Goal: Navigation & Orientation: Find specific page/section

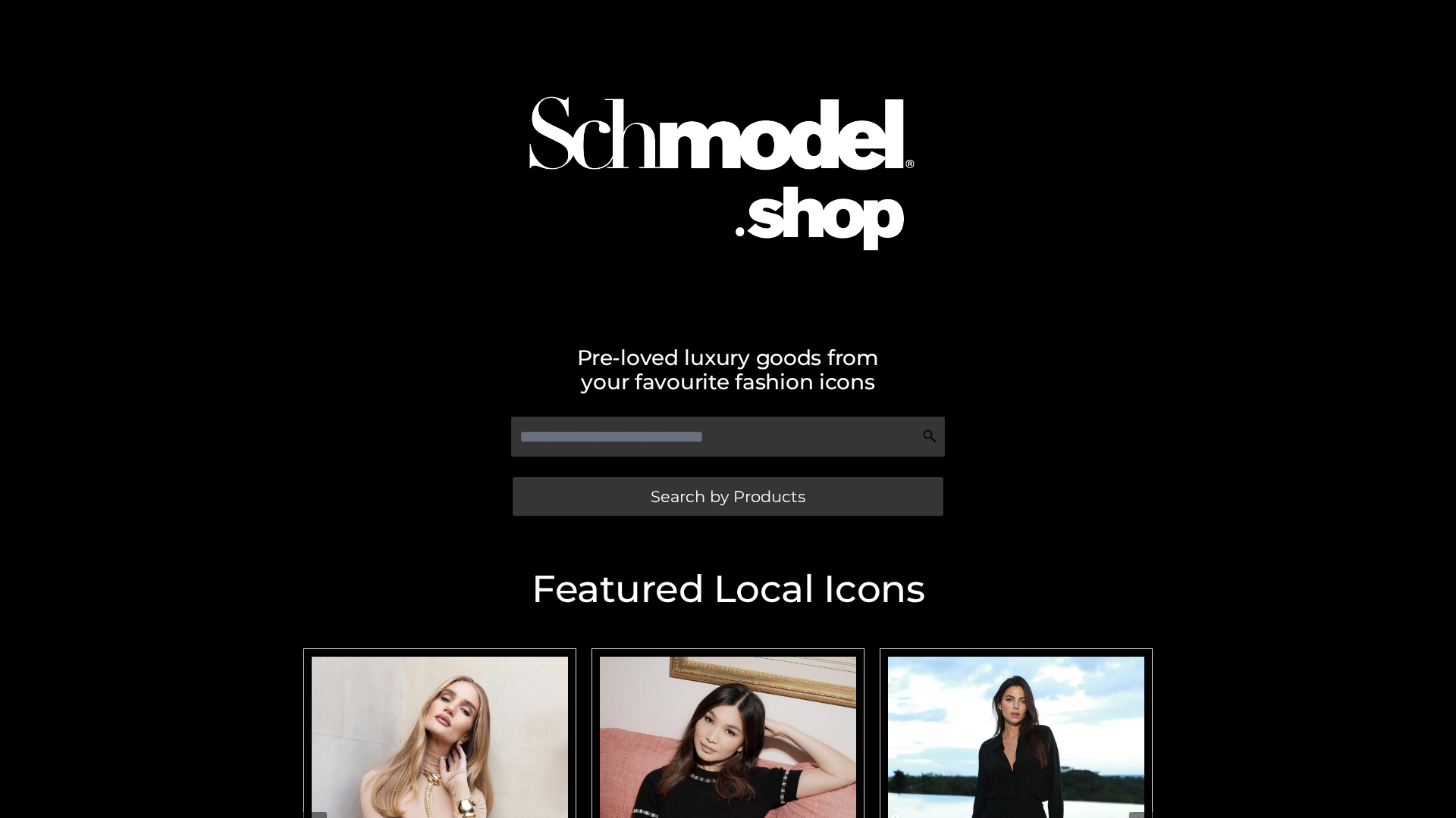
click at [727, 496] on span "Search by Products" at bounding box center [728, 496] width 155 height 16
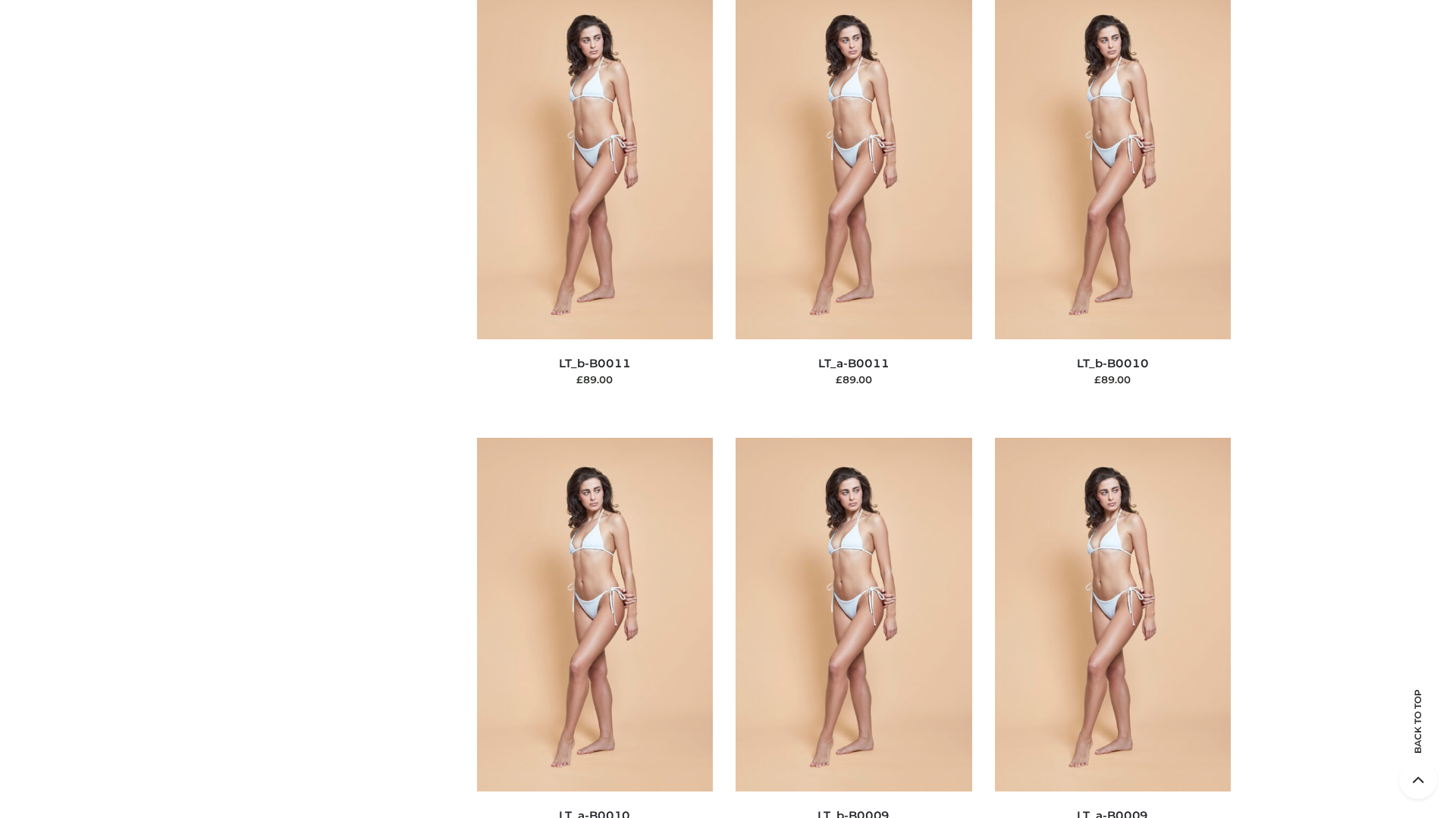
scroll to position [6806, 0]
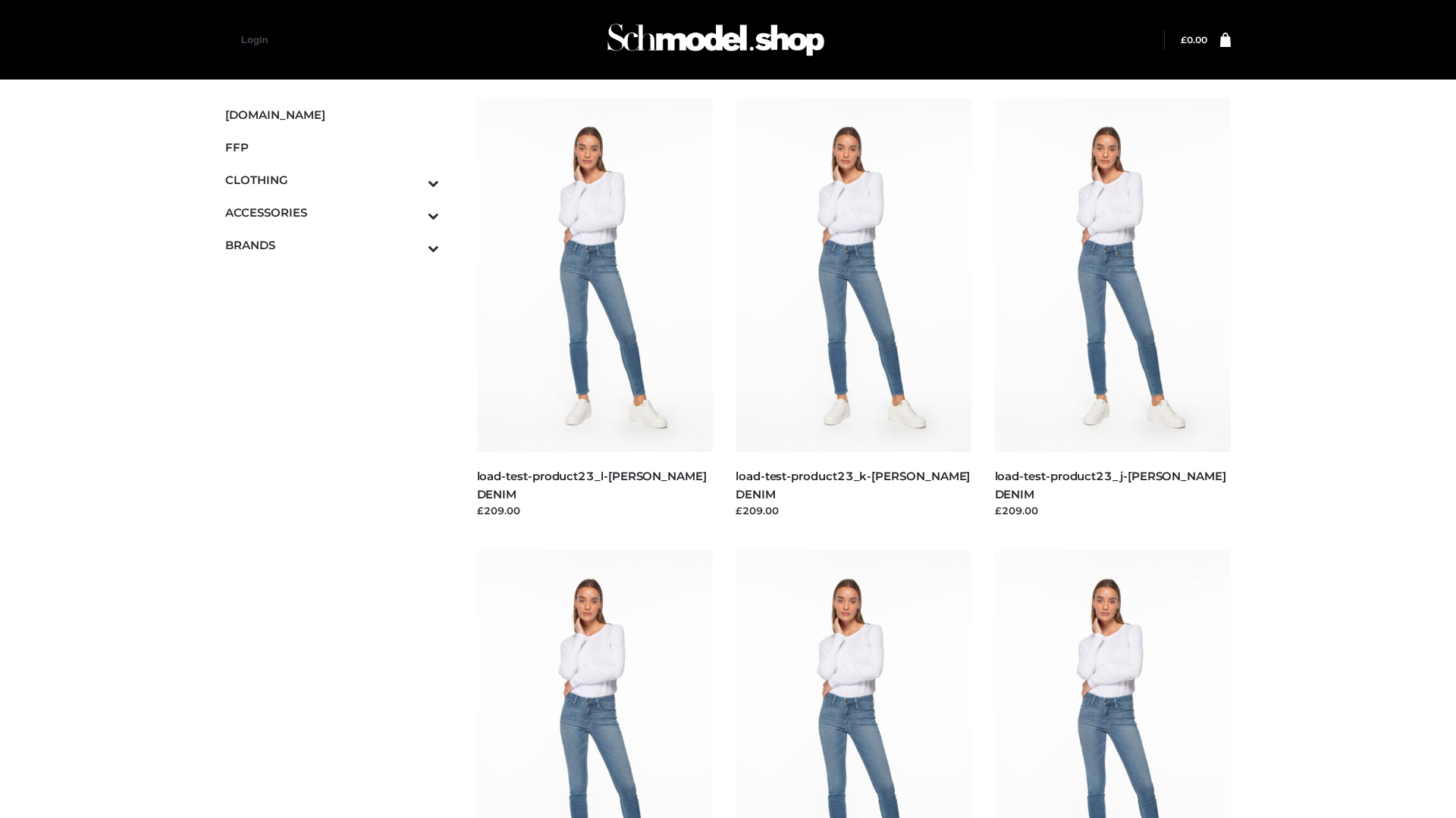
scroll to position [1330, 0]
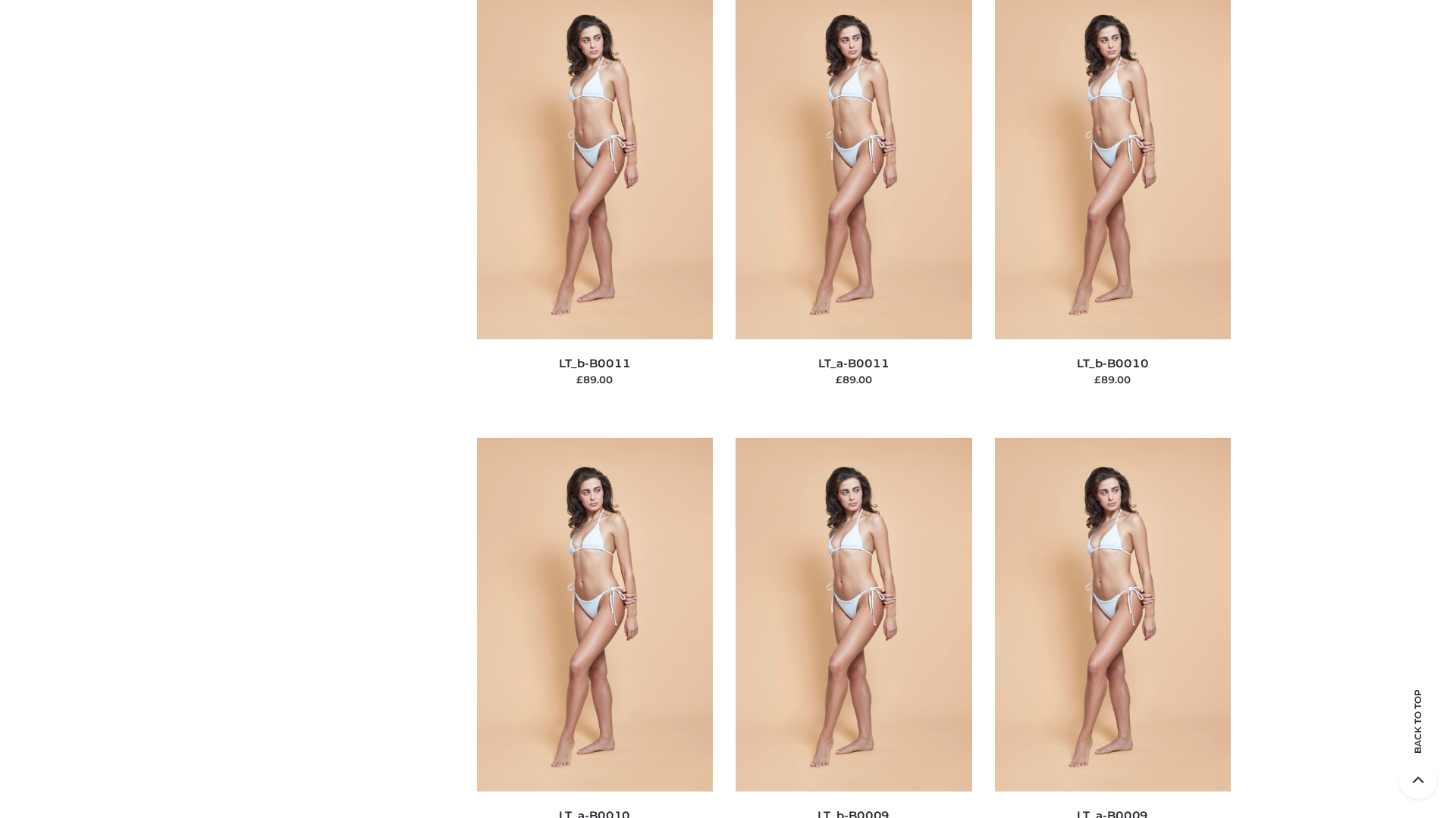
scroll to position [6806, 0]
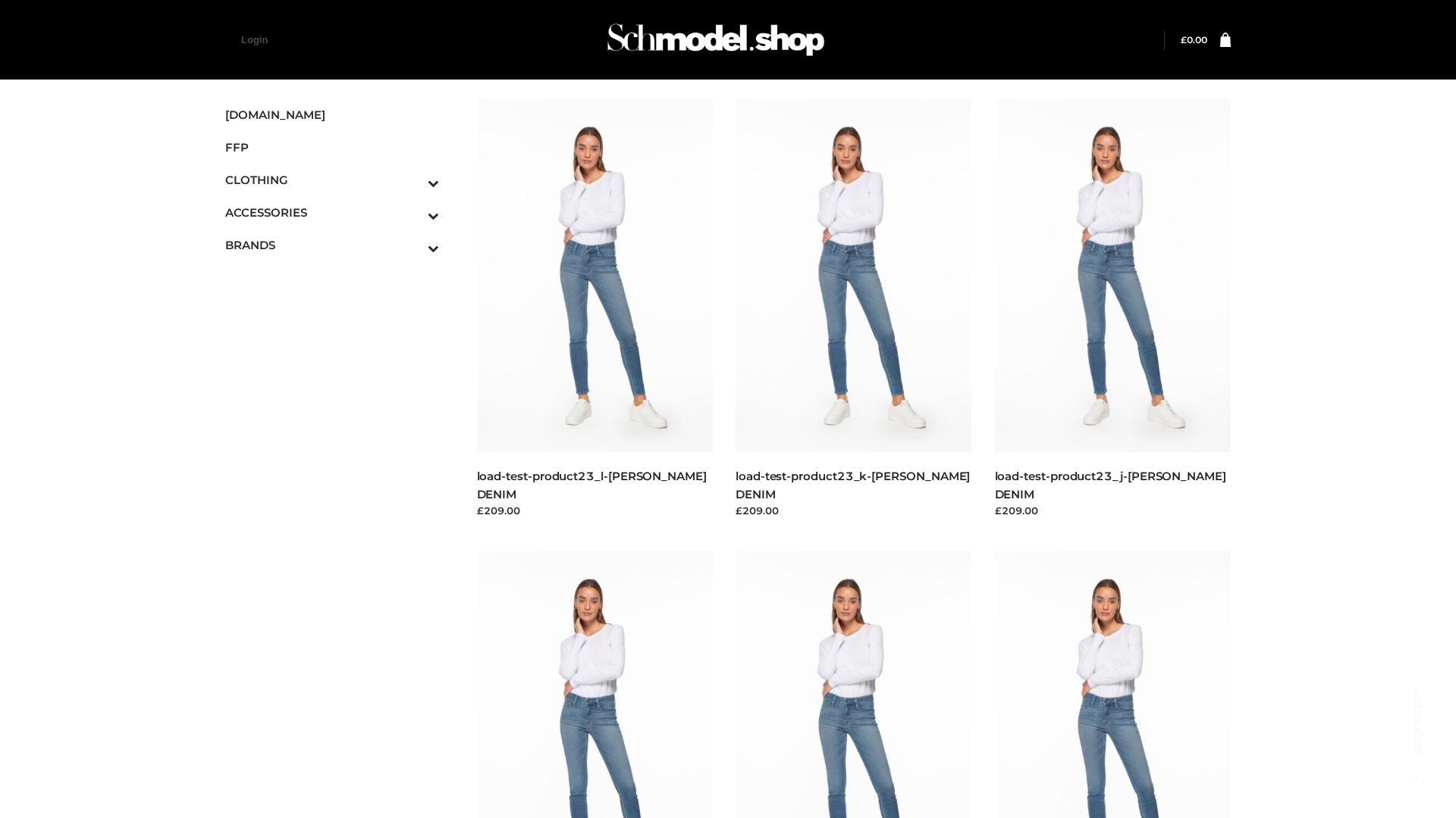
scroll to position [1330, 0]
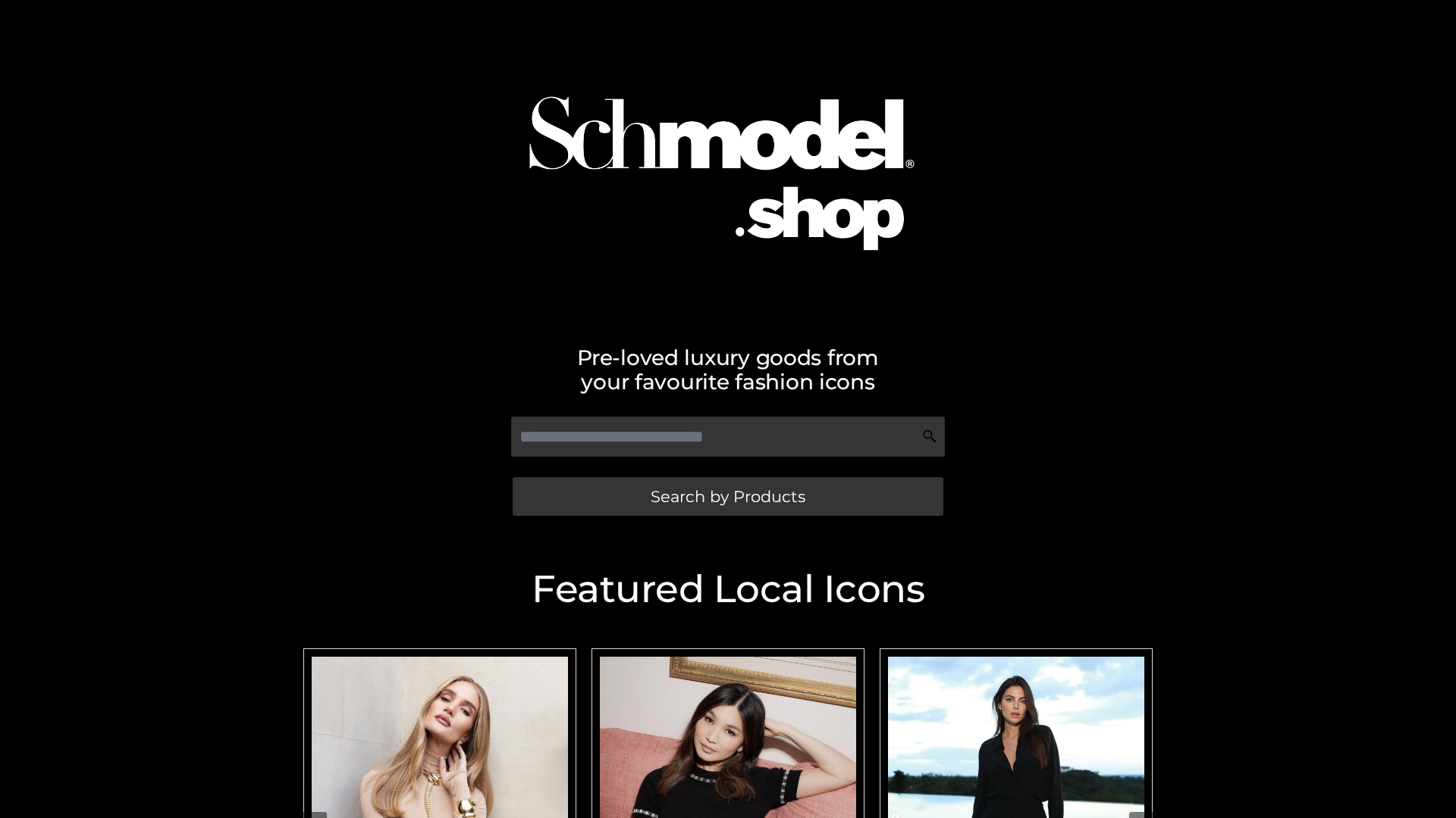
click at [727, 496] on span "Search by Products" at bounding box center [728, 496] width 155 height 16
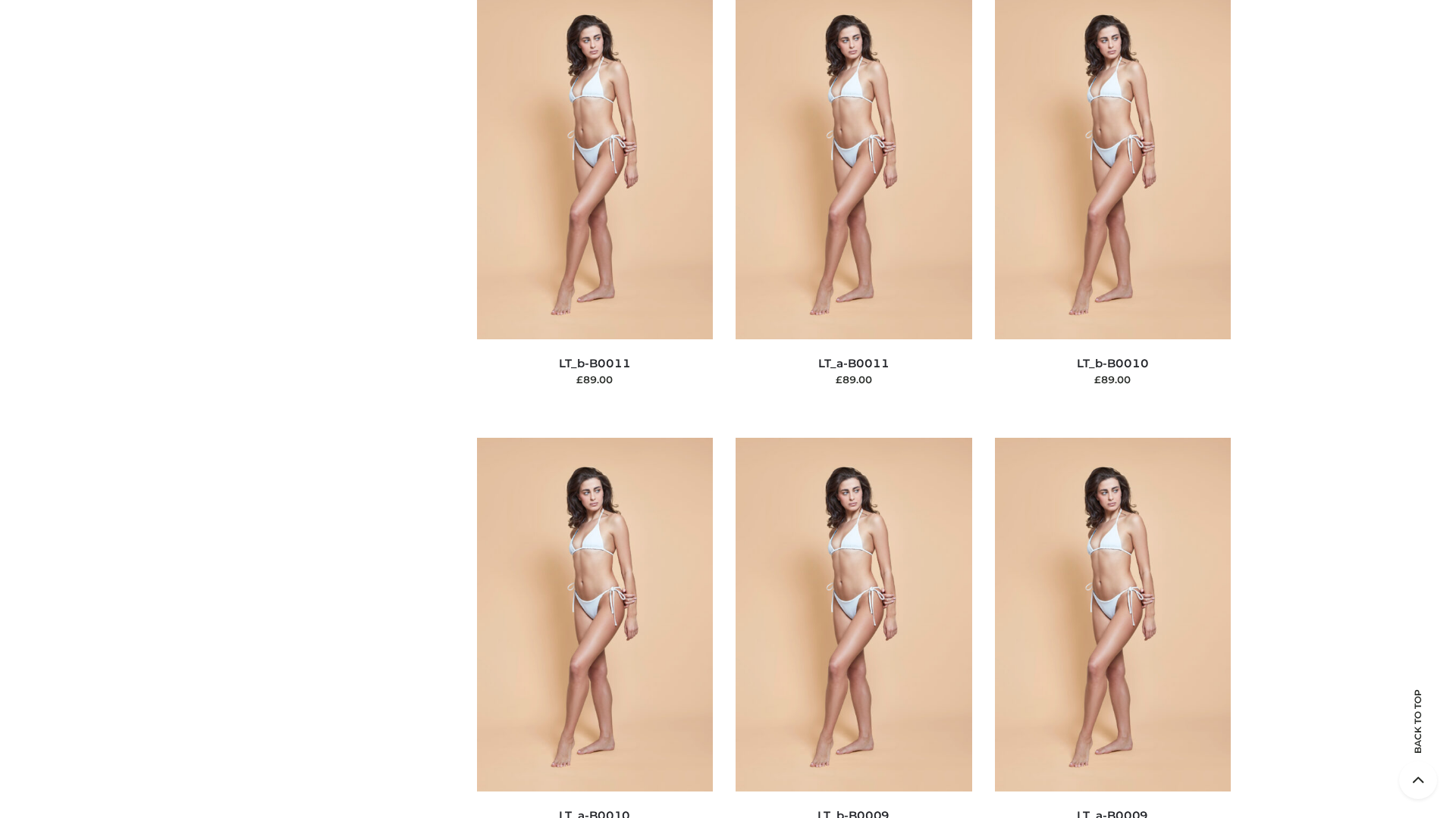
scroll to position [6806, 0]
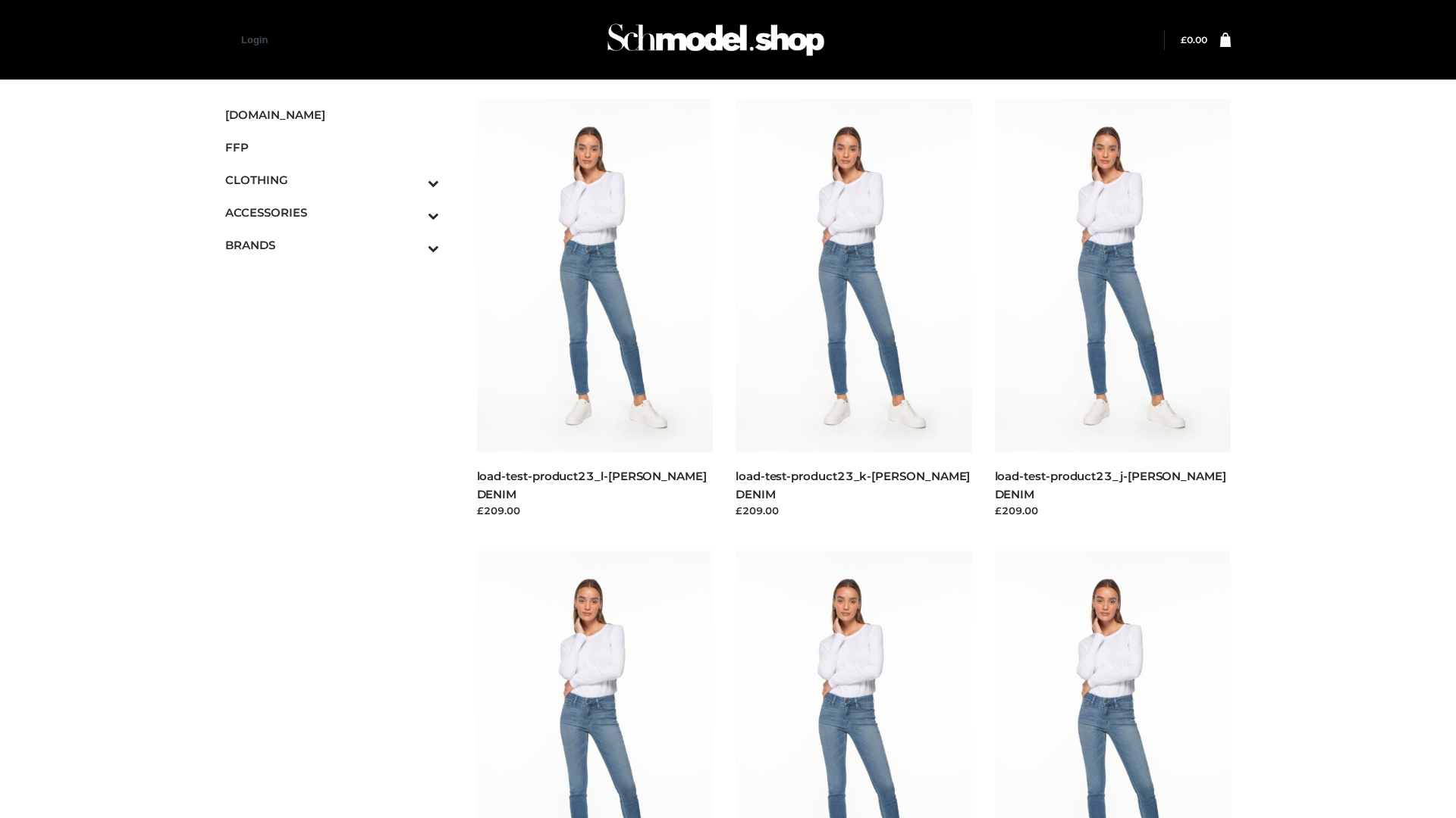
scroll to position [1330, 0]
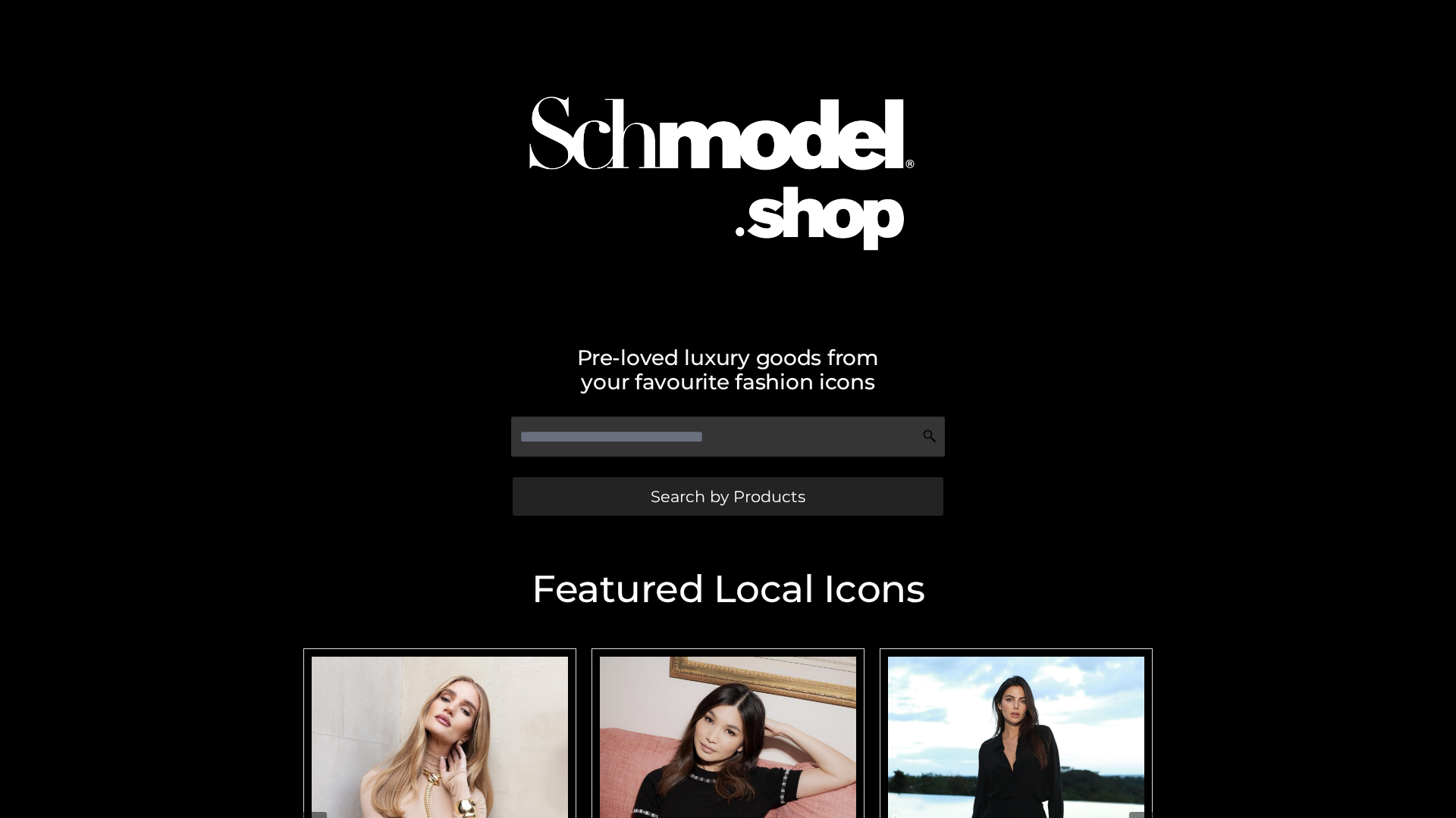
click at [727, 496] on span "Search by Products" at bounding box center [728, 496] width 155 height 16
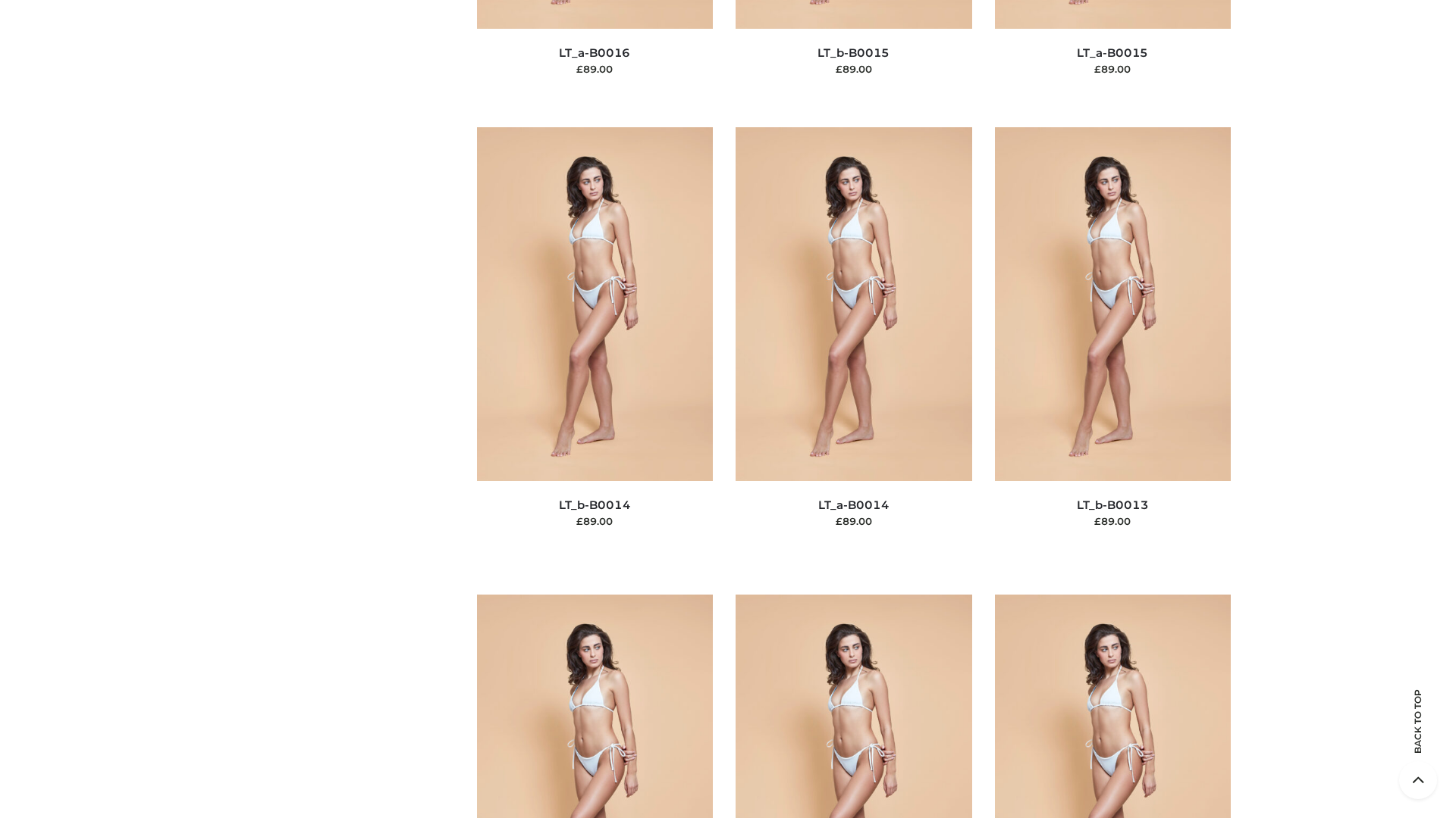
scroll to position [5389, 0]
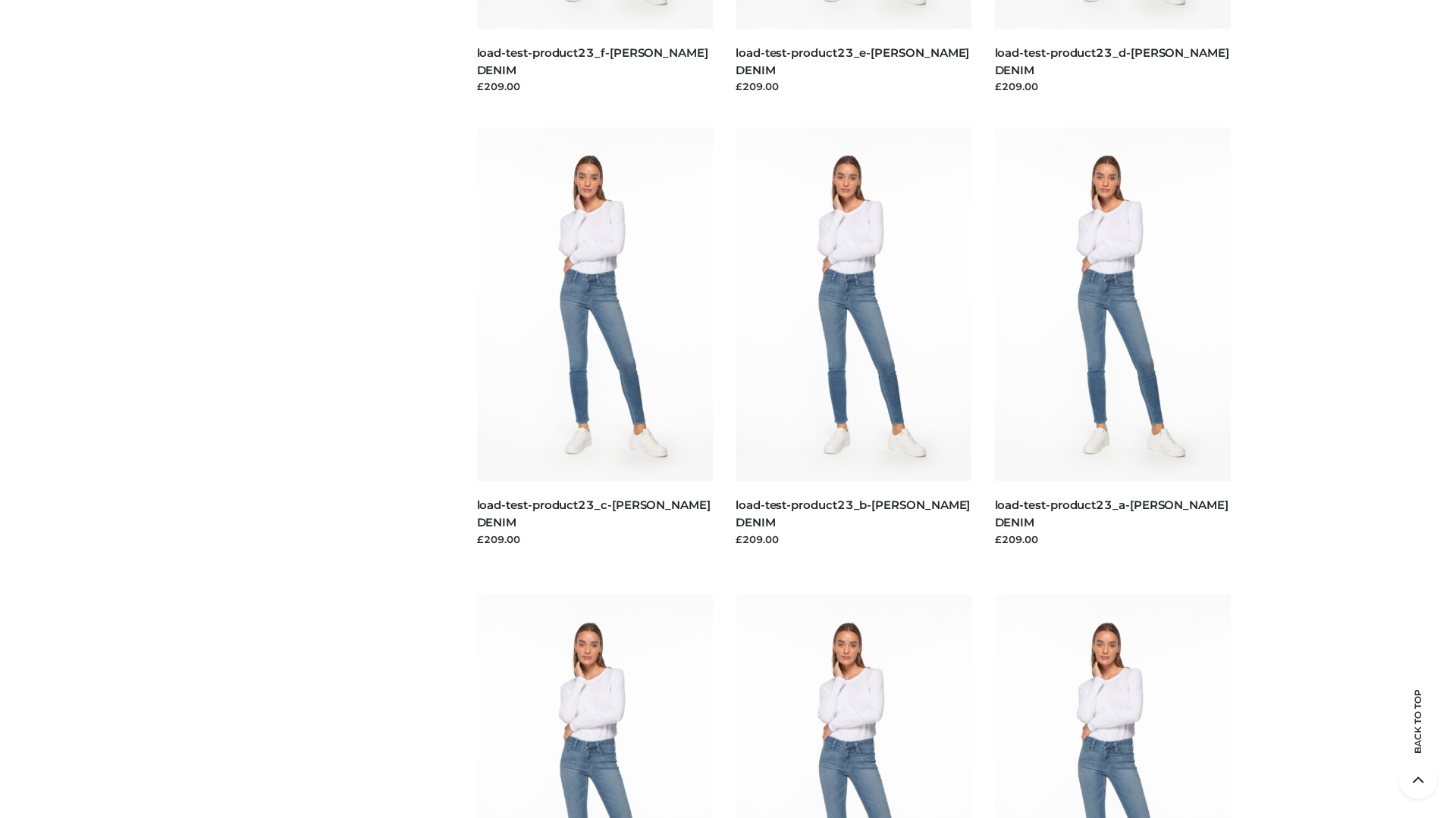
scroll to position [1330, 0]
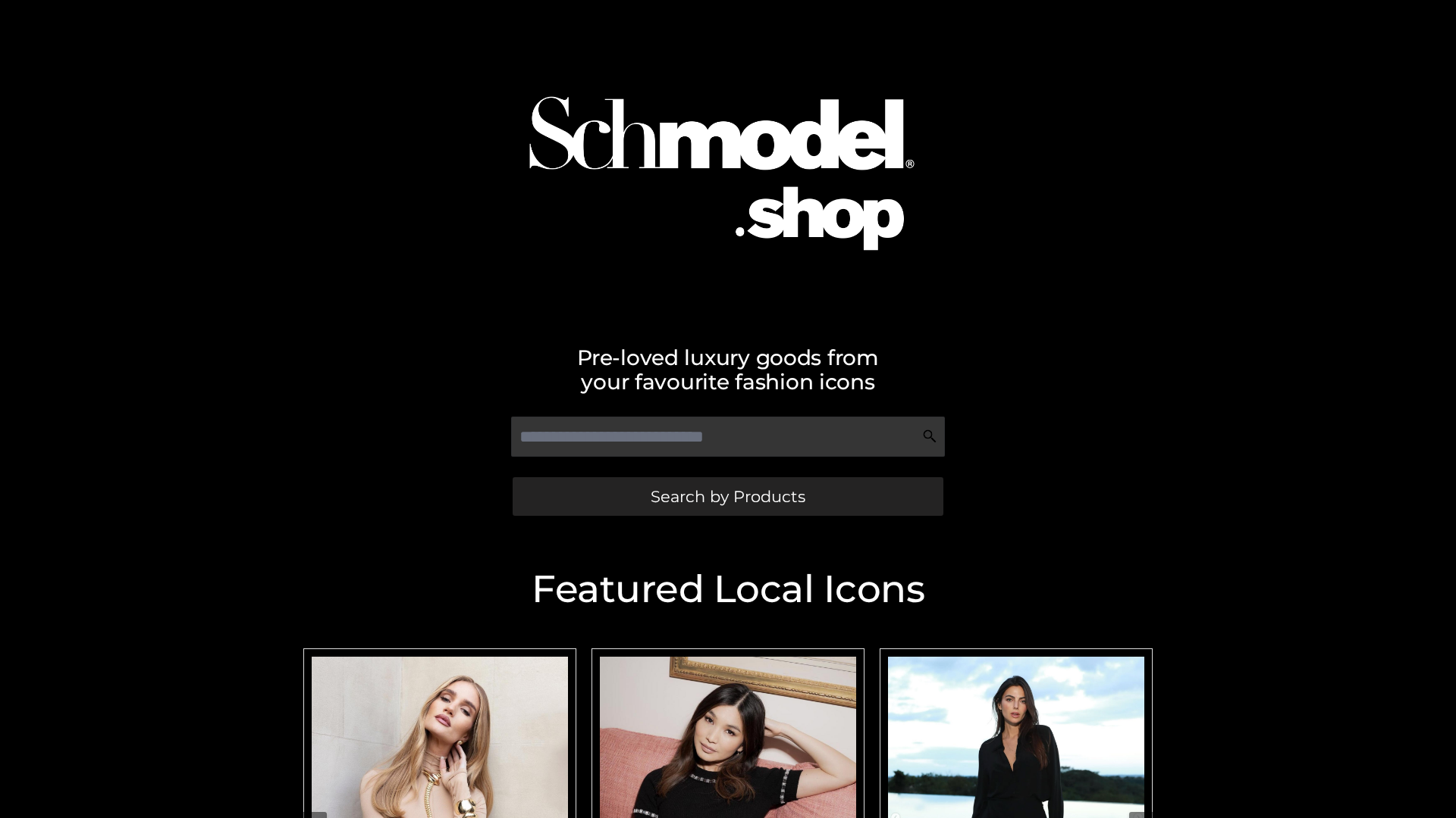
click at [727, 496] on span "Search by Products" at bounding box center [728, 496] width 155 height 16
